Goal: Download file/media

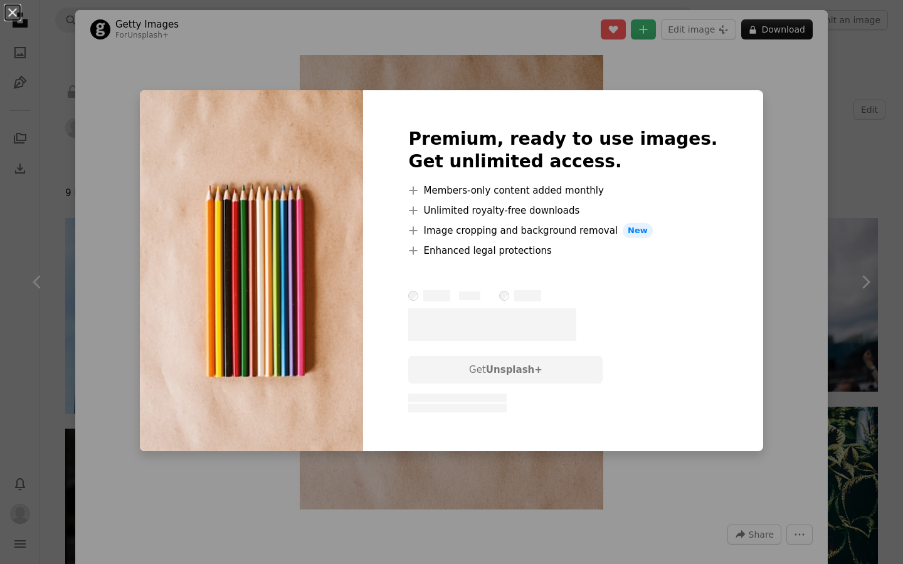
scroll to position [162, 0]
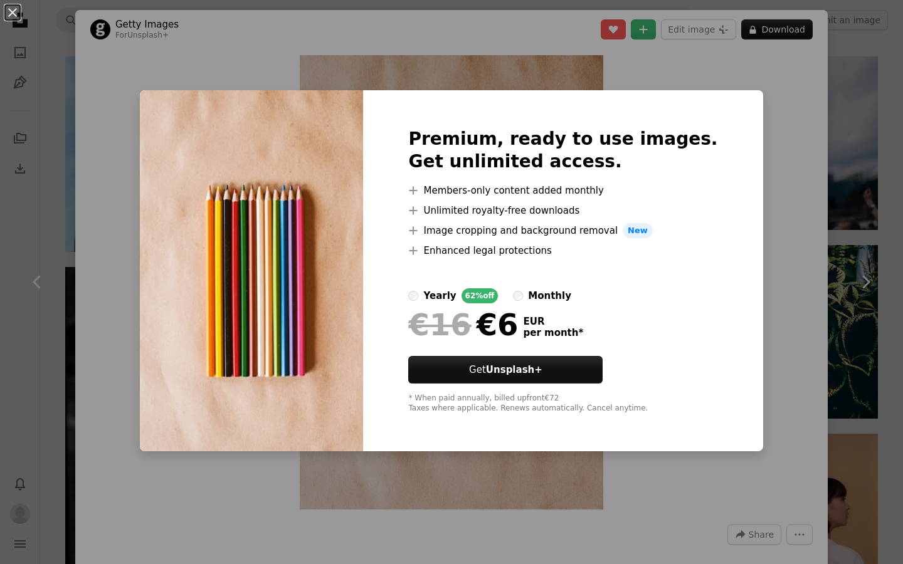
click at [536, 499] on div "An X shape Premium, ready to use images. Get unlimited access. A plus sign Memb…" at bounding box center [451, 282] width 903 height 564
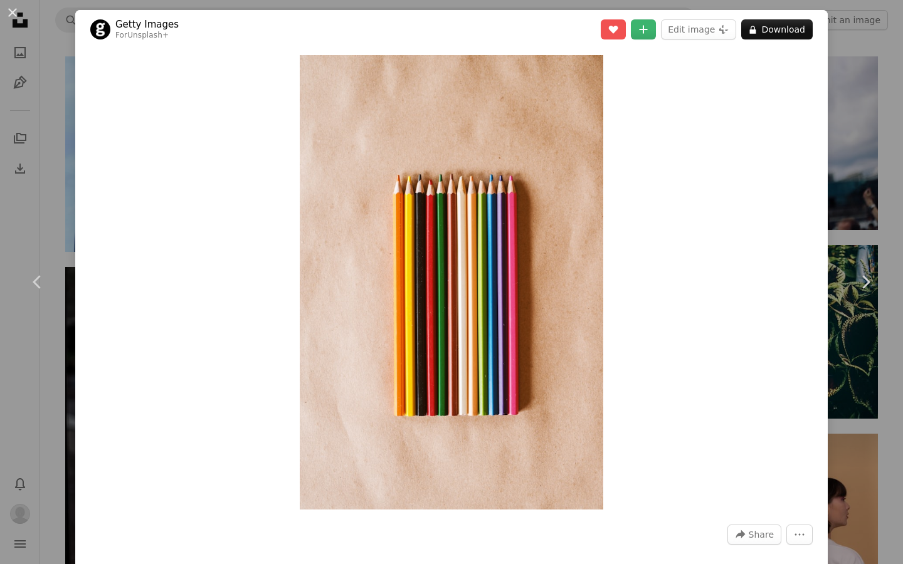
click at [45, 87] on div "An X shape Chevron left Chevron right Getty Images For Unsplash+ A heart A plus…" at bounding box center [451, 282] width 903 height 564
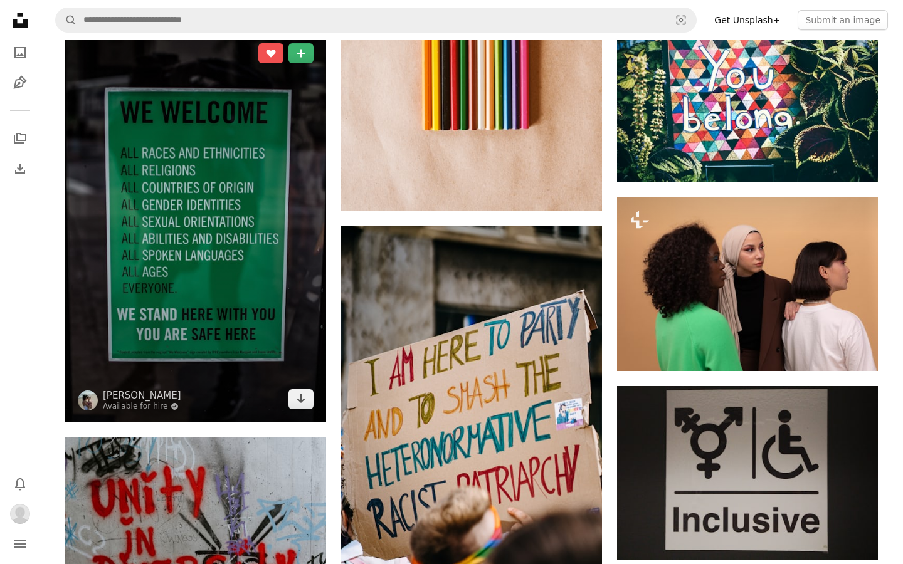
scroll to position [420, 0]
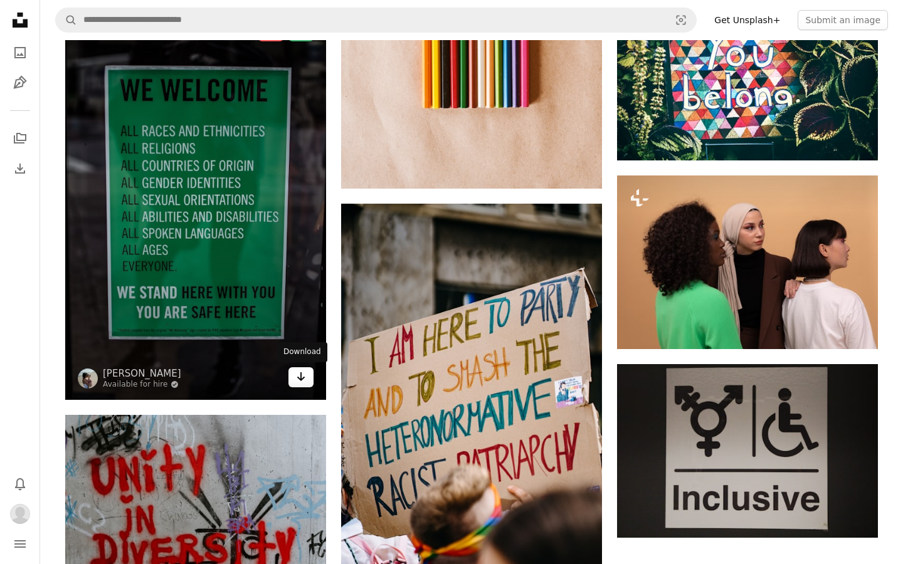
click at [305, 377] on icon "Arrow pointing down" at bounding box center [301, 376] width 10 height 15
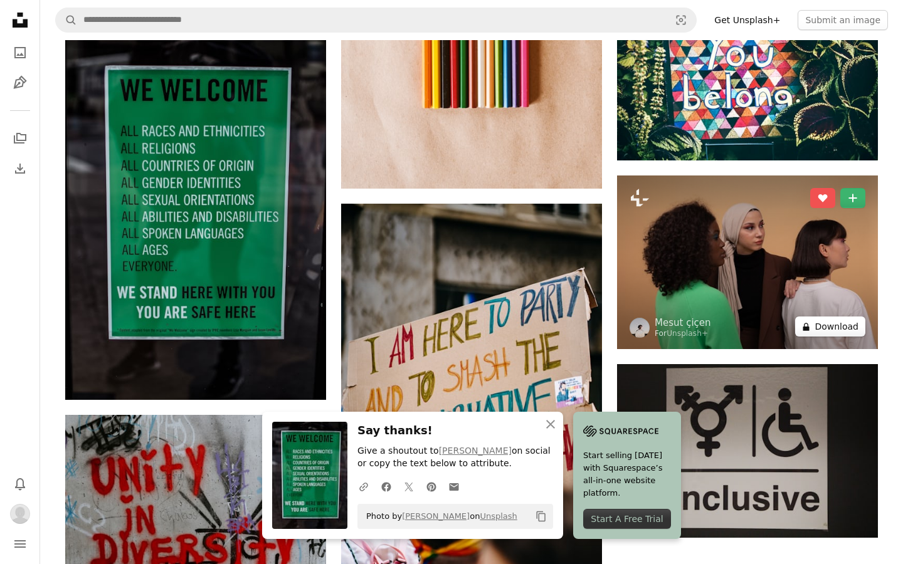
click at [833, 329] on button "A lock Download" at bounding box center [830, 327] width 70 height 20
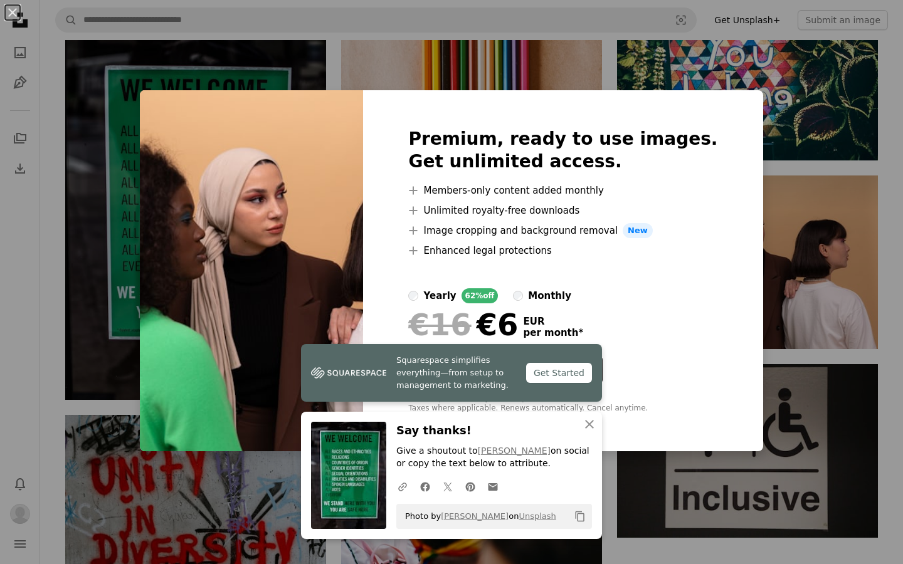
click at [796, 230] on div "An X shape Premium, ready to use images. Get unlimited access. A plus sign Memb…" at bounding box center [451, 282] width 903 height 564
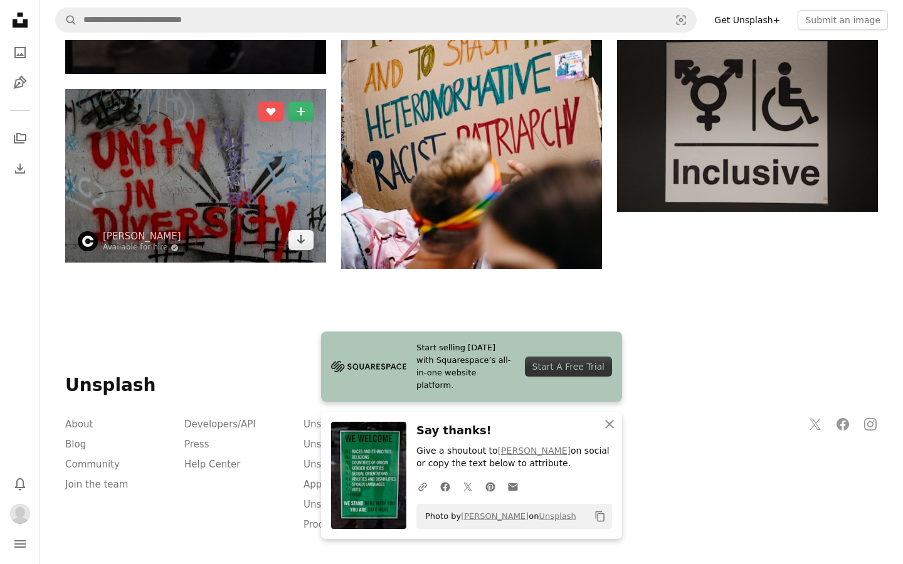
scroll to position [749, 0]
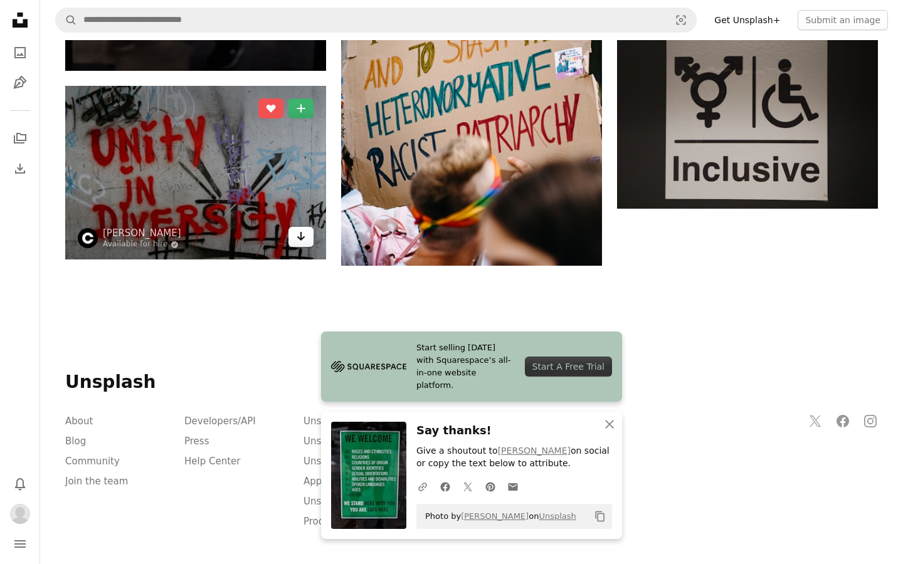
click at [297, 238] on icon "Arrow pointing down" at bounding box center [301, 236] width 10 height 15
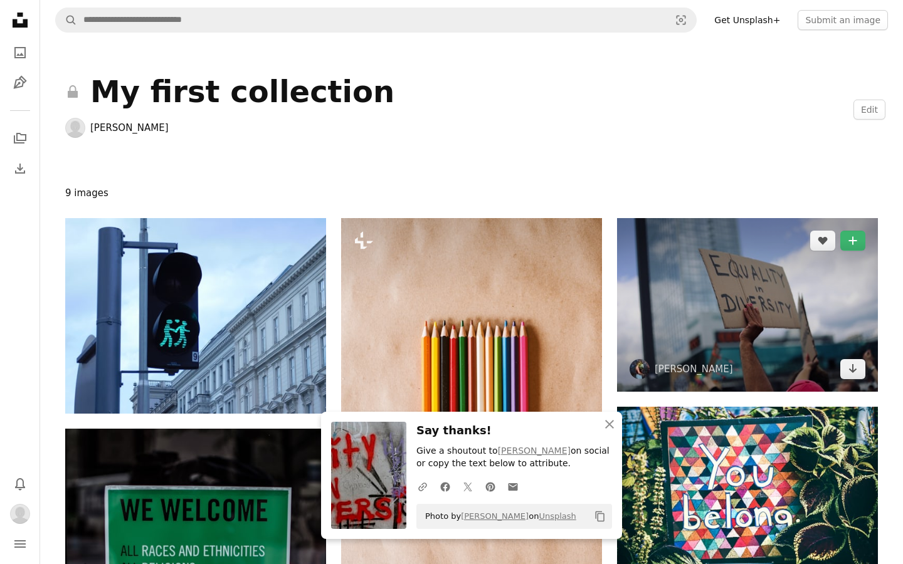
scroll to position [0, 0]
click at [854, 379] on img at bounding box center [747, 305] width 261 height 174
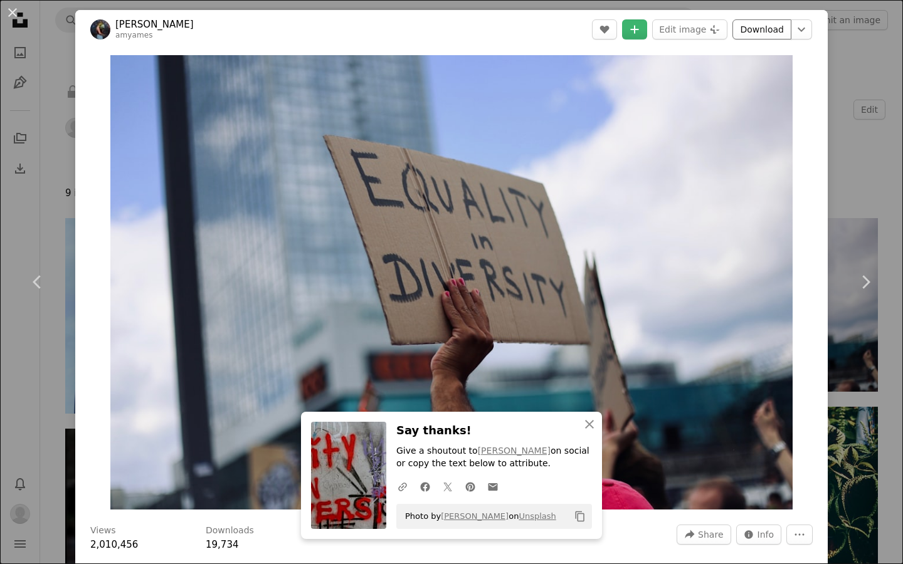
click at [778, 30] on link "Download" at bounding box center [761, 29] width 59 height 20
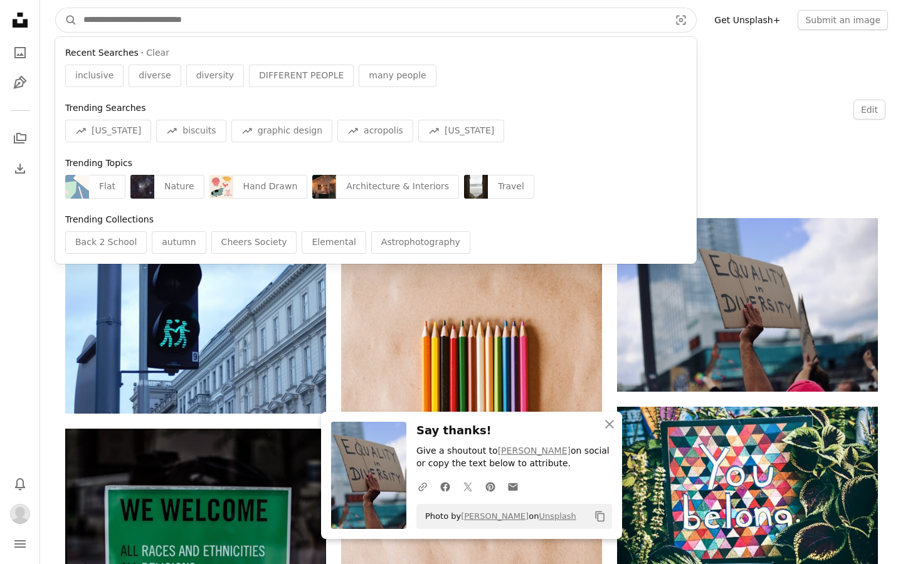
click at [251, 19] on input "Find visuals sitewide" at bounding box center [371, 20] width 589 height 24
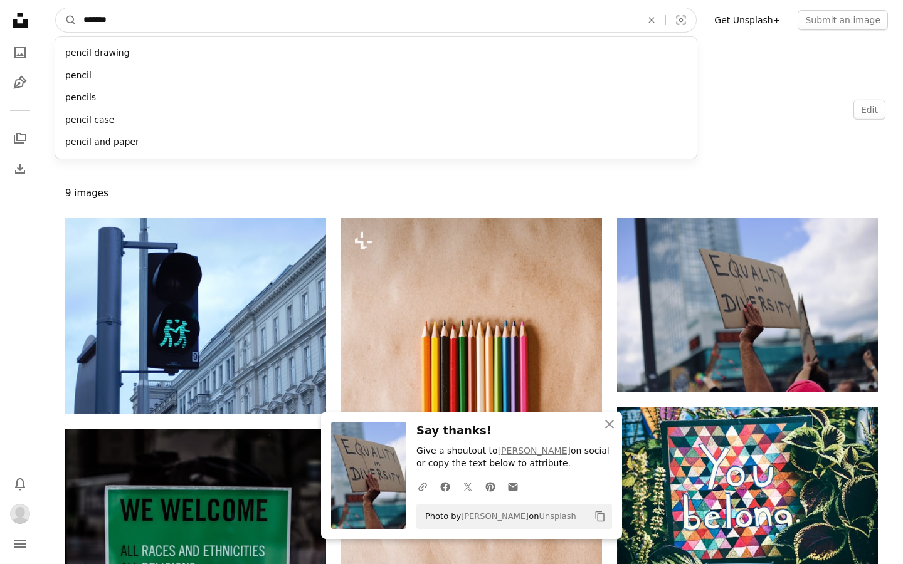
type input "*******"
click at [66, 20] on button "A magnifying glass" at bounding box center [66, 20] width 21 height 24
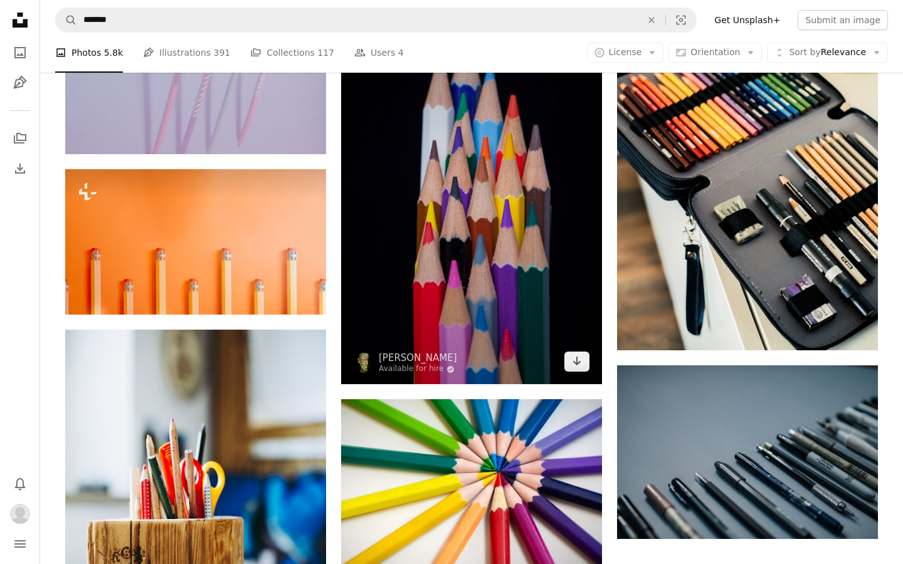
scroll to position [1753, 0]
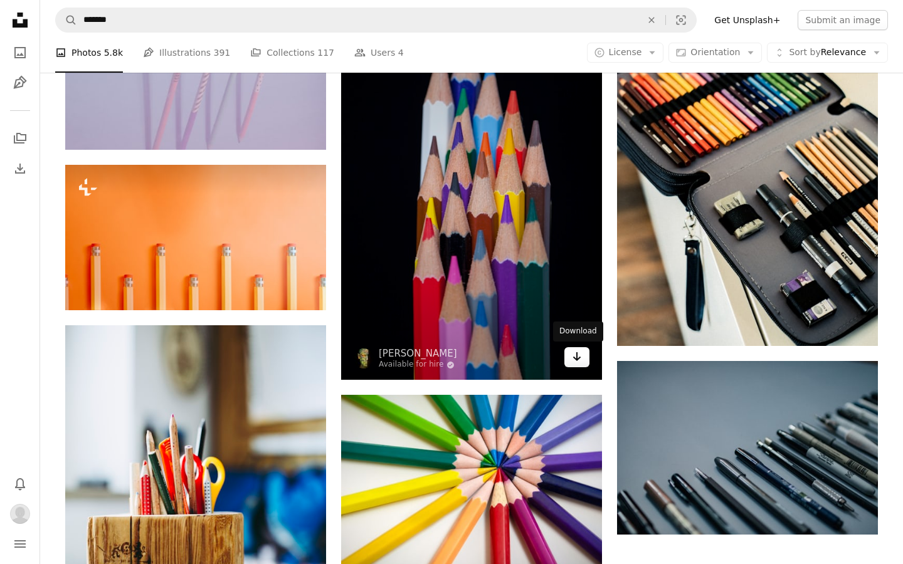
click at [579, 361] on icon "Arrow pointing down" at bounding box center [577, 356] width 10 height 15
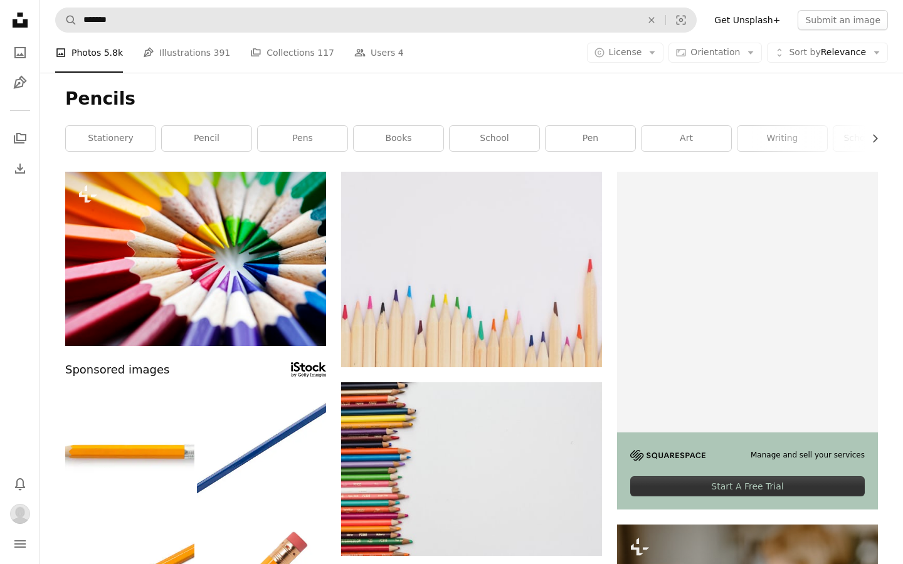
scroll to position [0, 0]
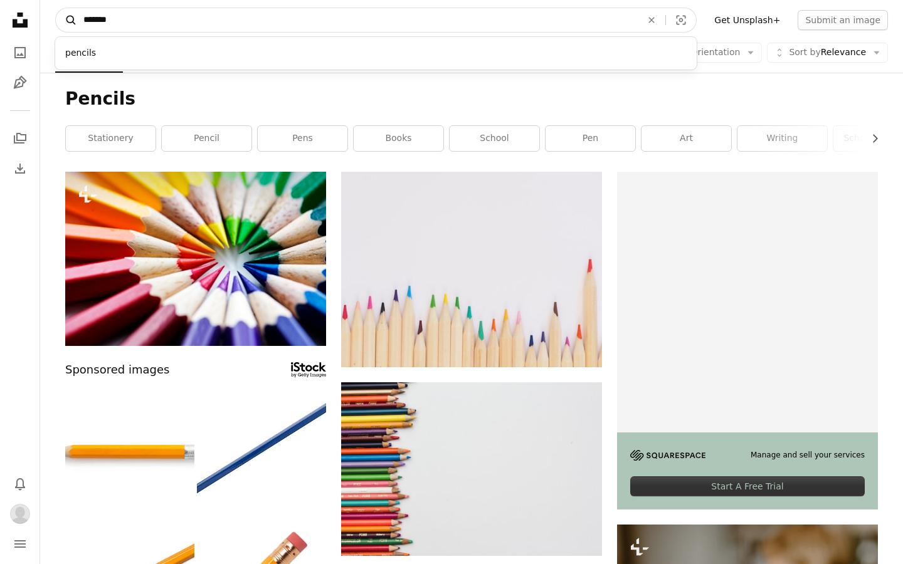
drag, startPoint x: 189, startPoint y: 27, endPoint x: 67, endPoint y: 23, distance: 121.7
click at [66, 23] on form "A magnifying glass ******* pencils An X shape Visual search" at bounding box center [375, 20] width 641 height 25
type input "**********"
click at [66, 20] on button "A magnifying glass" at bounding box center [66, 20] width 21 height 24
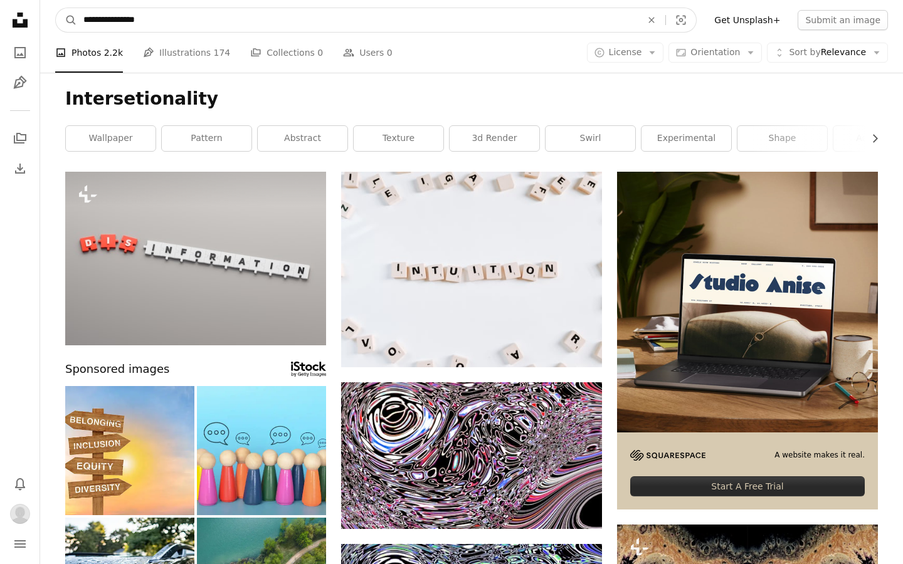
click at [158, 19] on input "**********" at bounding box center [357, 20] width 561 height 24
type input "**********"
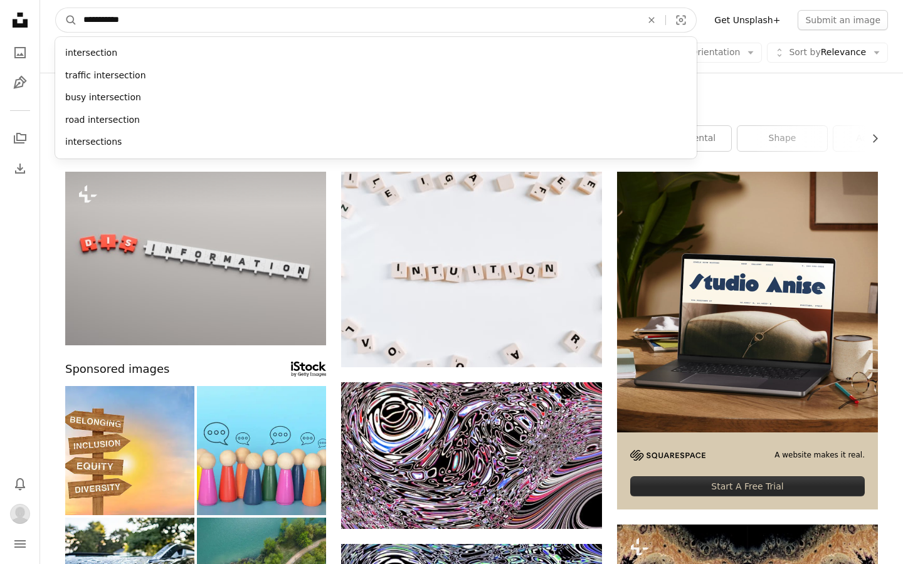
click at [66, 20] on button "A magnifying glass" at bounding box center [66, 20] width 21 height 24
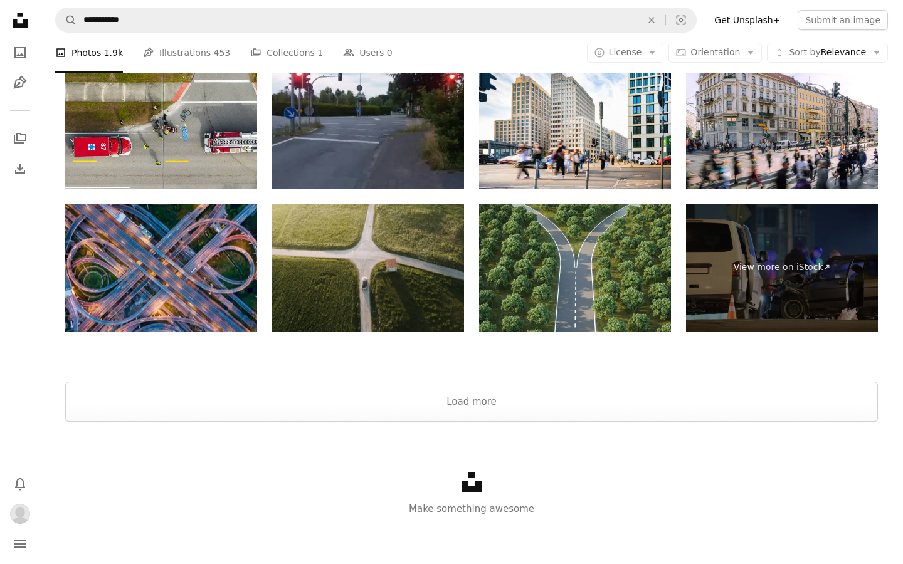
scroll to position [2343, 0]
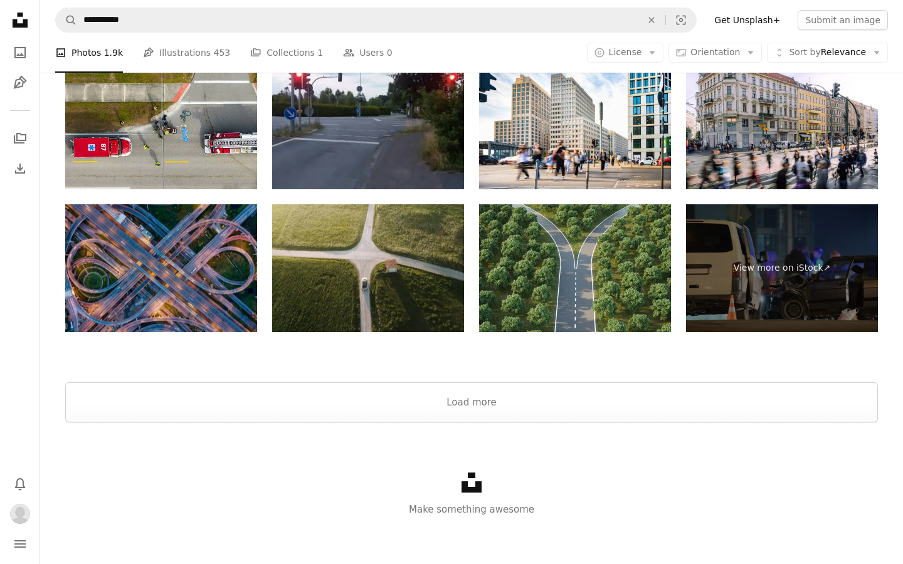
click at [182, 239] on img at bounding box center [161, 268] width 192 height 128
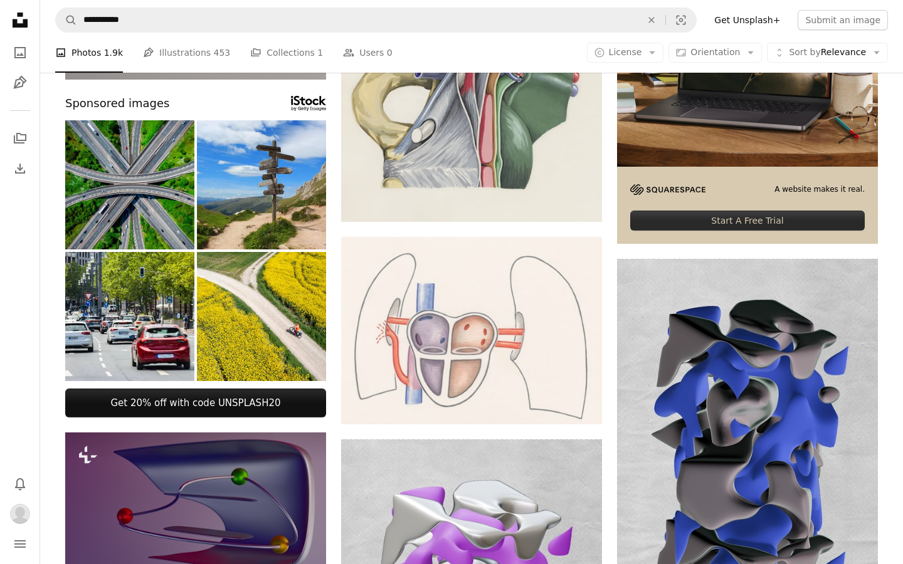
scroll to position [98, 0]
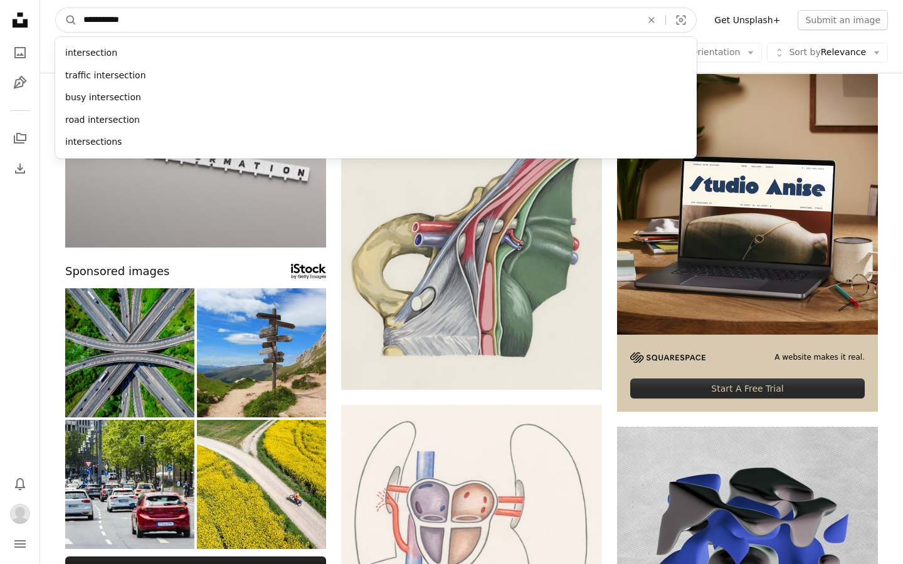
drag, startPoint x: 171, startPoint y: 16, endPoint x: 33, endPoint y: 16, distance: 138.0
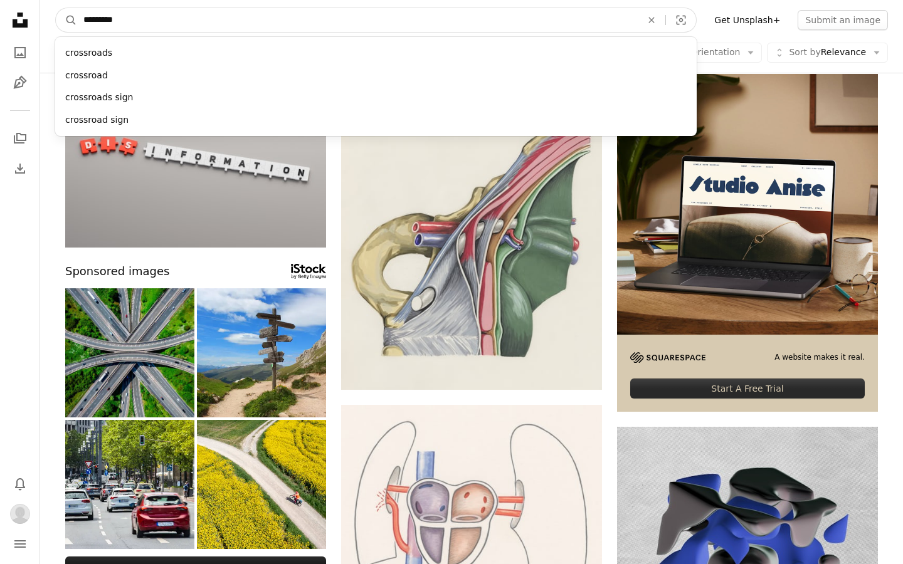
type input "*********"
click at [66, 20] on button "A magnifying glass" at bounding box center [66, 20] width 21 height 24
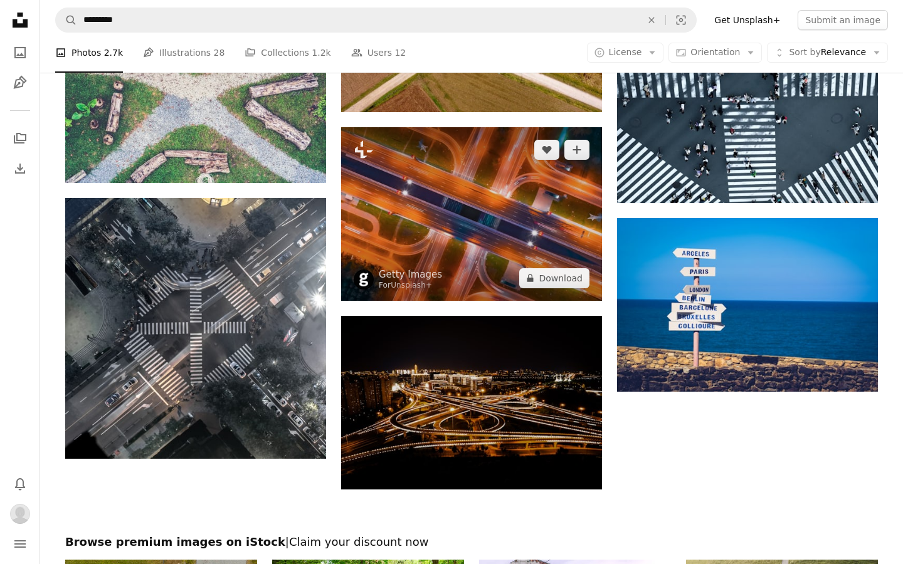
scroll to position [1512, 0]
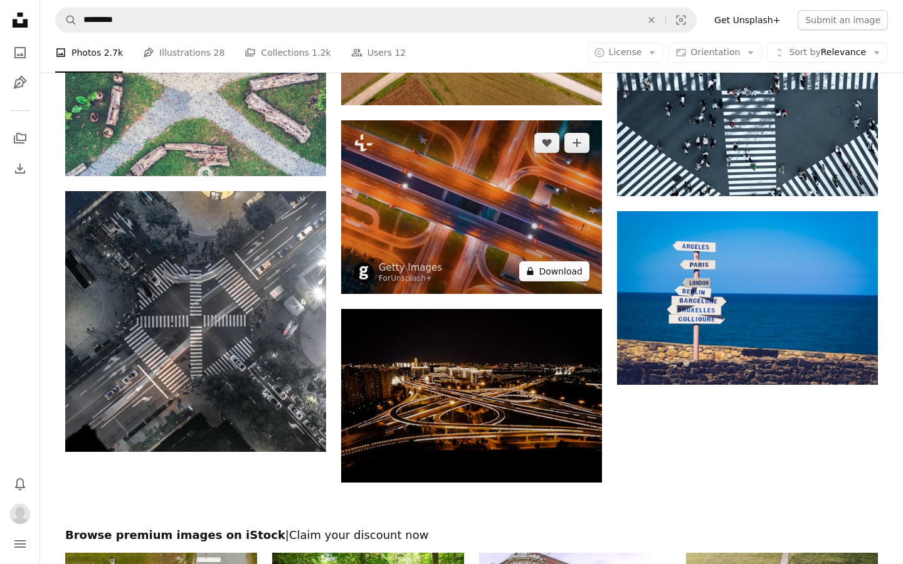
click at [570, 263] on button "A lock Download" at bounding box center [554, 271] width 70 height 20
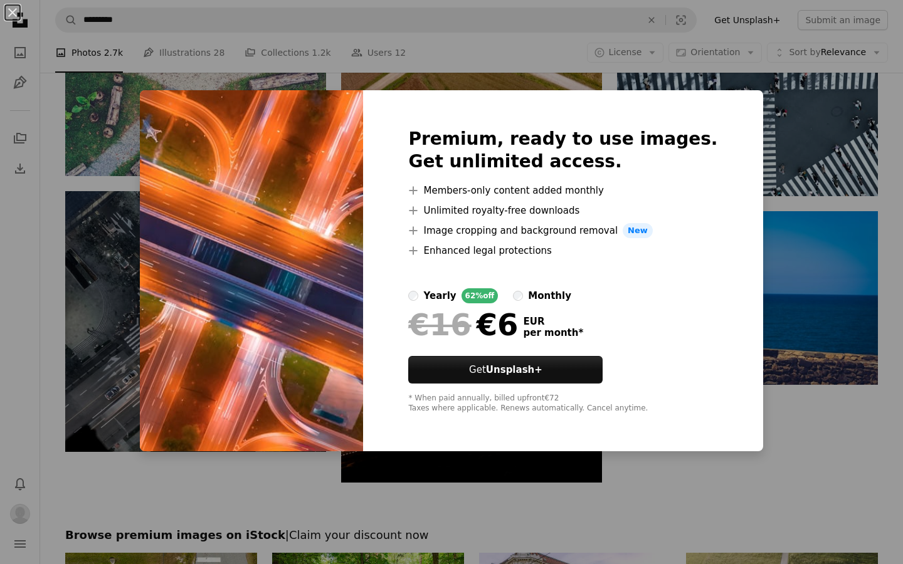
click at [68, 322] on div "An X shape Premium, ready to use images. Get unlimited access. A plus sign Memb…" at bounding box center [451, 282] width 903 height 564
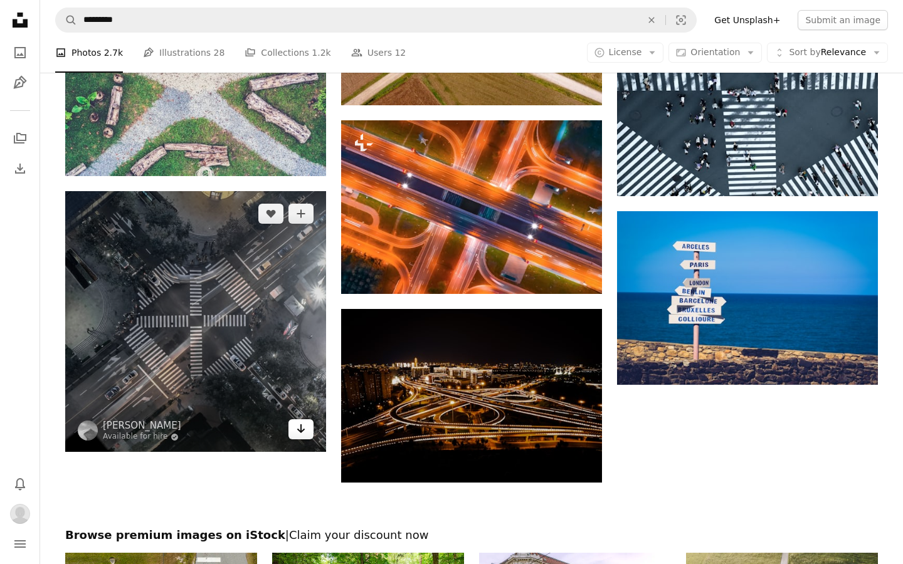
click at [307, 431] on link "Arrow pointing down" at bounding box center [300, 430] width 25 height 20
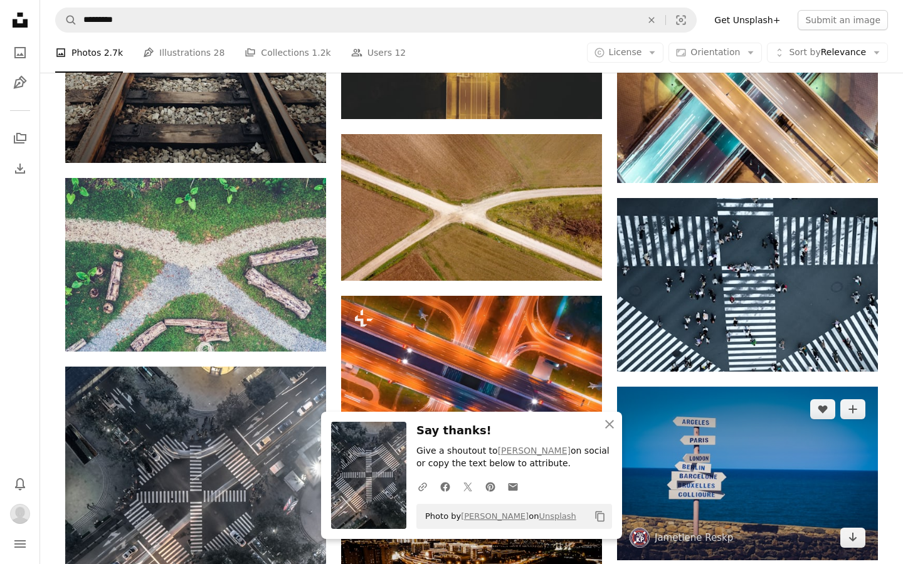
scroll to position [1331, 0]
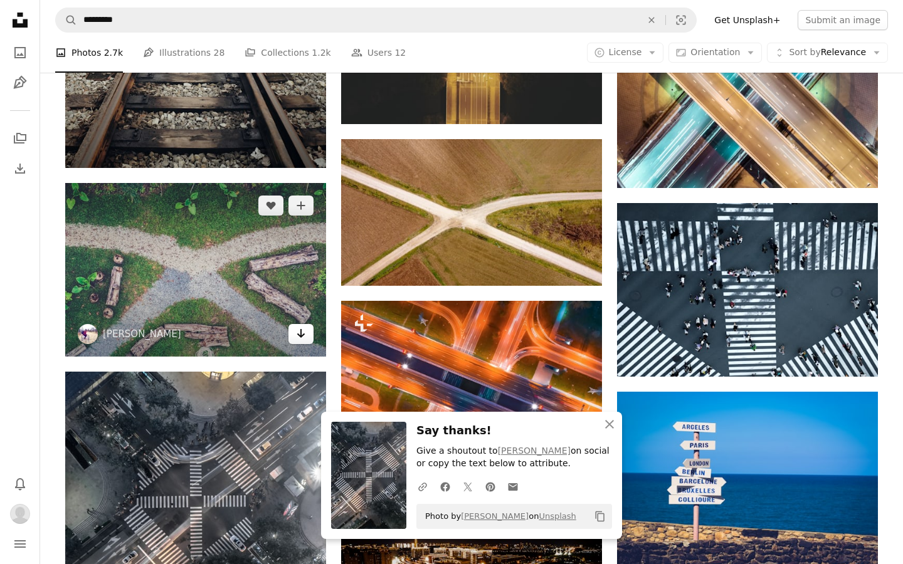
click at [298, 341] on link "Arrow pointing down" at bounding box center [300, 334] width 25 height 20
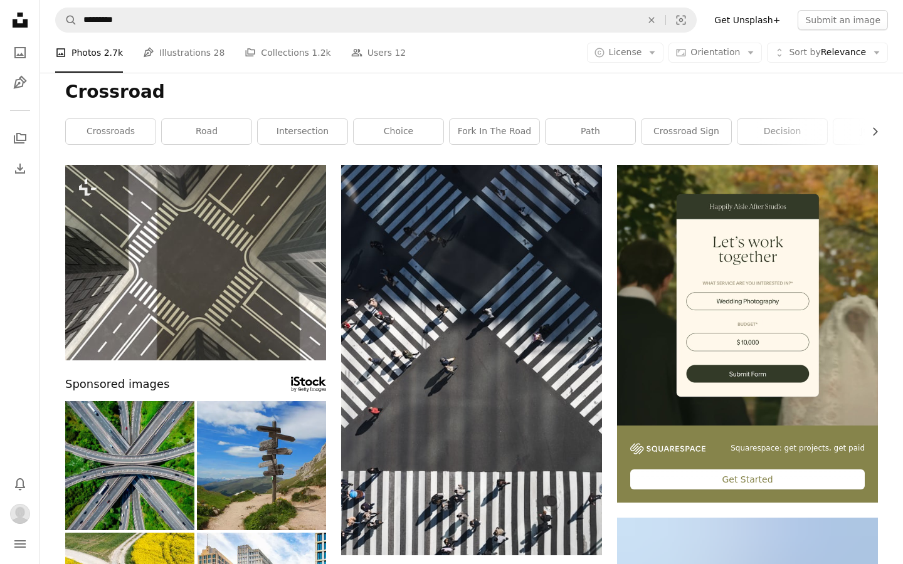
scroll to position [0, 0]
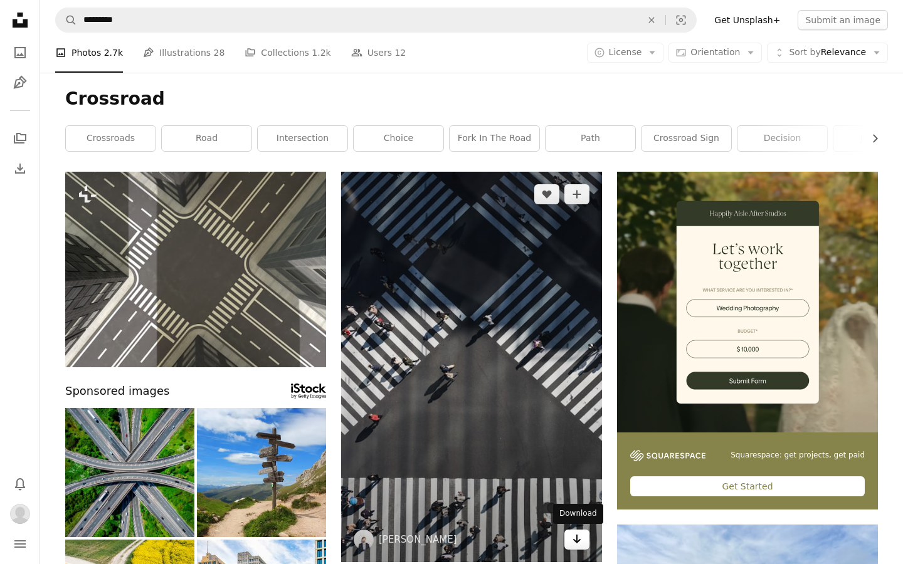
click at [578, 543] on icon "Arrow pointing down" at bounding box center [577, 539] width 10 height 15
